Goal: Task Accomplishment & Management: Use online tool/utility

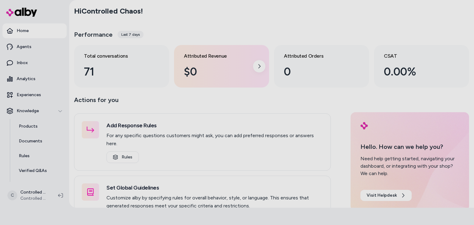
scroll to position [85, 0]
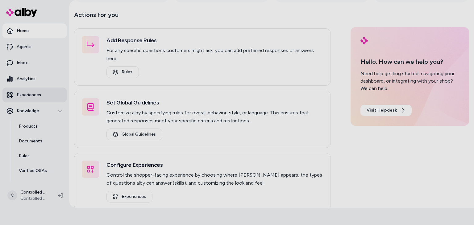
click at [40, 97] on p "Experiences" at bounding box center [29, 95] width 24 height 6
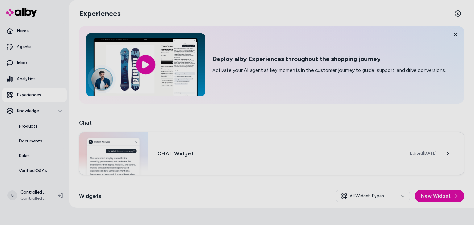
scroll to position [54, 0]
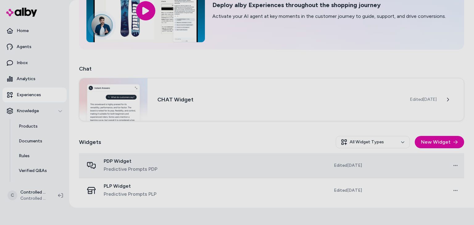
click at [210, 162] on td at bounding box center [238, 165] width 97 height 25
click at [201, 167] on td at bounding box center [238, 165] width 97 height 25
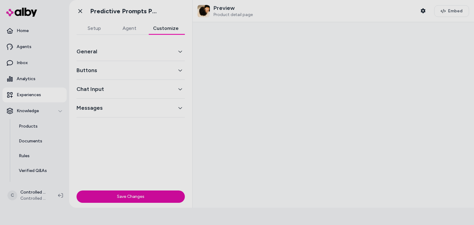
click at [172, 29] on button "Customize" at bounding box center [166, 28] width 38 height 12
click at [176, 68] on button "Buttons" at bounding box center [131, 70] width 108 height 9
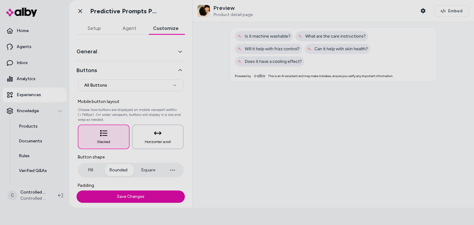
scroll to position [81, 0]
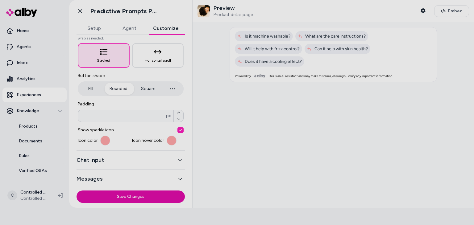
click at [166, 167] on div "Chat Input" at bounding box center [131, 160] width 108 height 19
click at [168, 162] on button "Chat Input" at bounding box center [131, 160] width 108 height 9
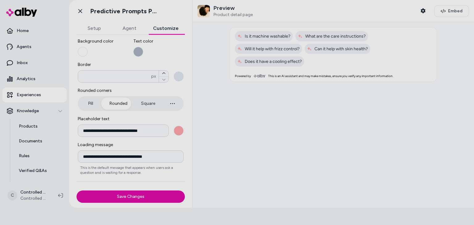
scroll to position [94, 0]
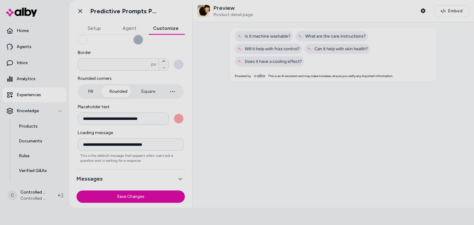
click at [178, 177] on icon "button" at bounding box center [180, 179] width 4 height 4
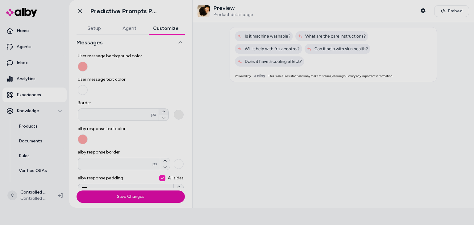
scroll to position [0, 0]
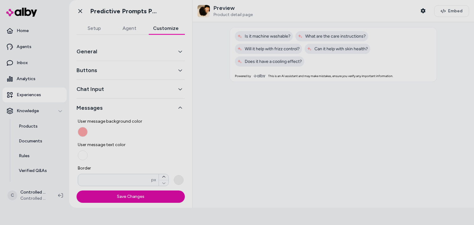
click at [177, 55] on button "General" at bounding box center [131, 51] width 108 height 9
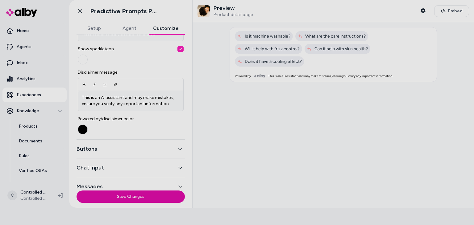
scroll to position [242, 0]
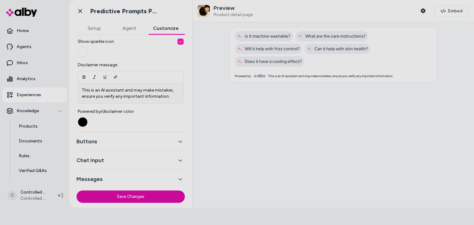
click at [169, 148] on div "Buttons" at bounding box center [131, 141] width 108 height 19
click at [174, 149] on div "Buttons" at bounding box center [131, 141] width 108 height 19
click at [176, 149] on div "Buttons" at bounding box center [131, 141] width 108 height 19
click at [177, 148] on div "Buttons" at bounding box center [131, 141] width 108 height 19
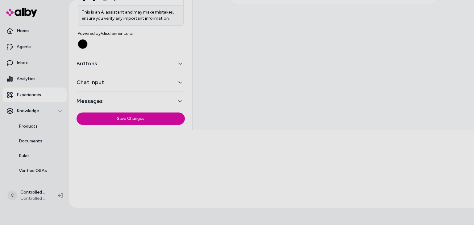
click at [173, 59] on div "Buttons" at bounding box center [131, 63] width 108 height 19
click at [178, 61] on icon "button" at bounding box center [180, 63] width 4 height 4
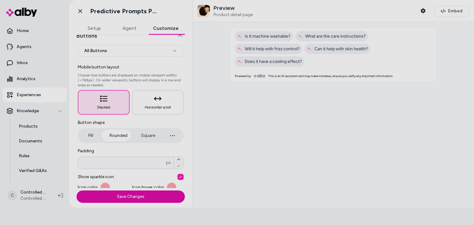
scroll to position [81, 0]
